Goal: Use online tool/utility

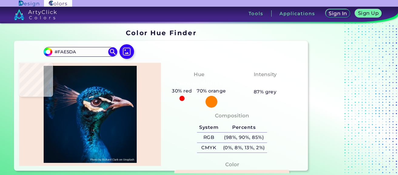
type input "#011b32"
type input "#011B32"
type input "#00182e"
type input "#00182E"
type input "#00152a"
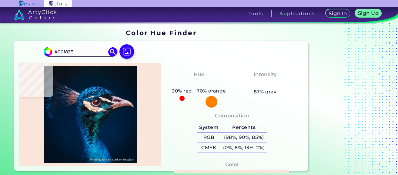
type input "#00152A"
type input "#011120"
type input "#000000"
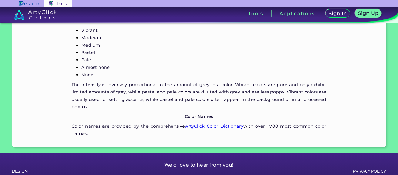
scroll to position [637, 0]
